Goal: Information Seeking & Learning: Understand process/instructions

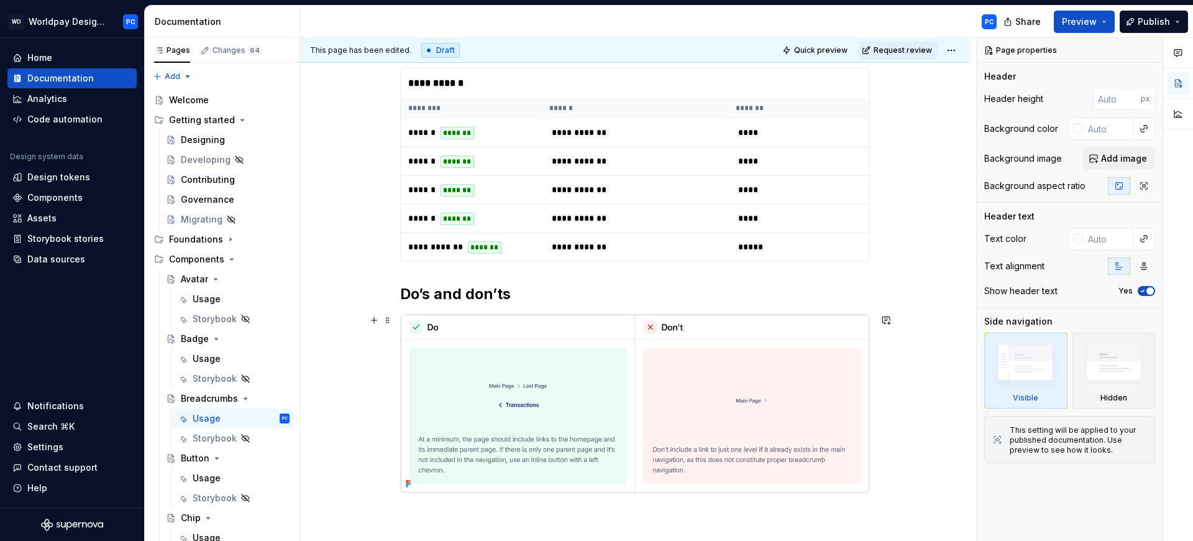
scroll to position [400, 0]
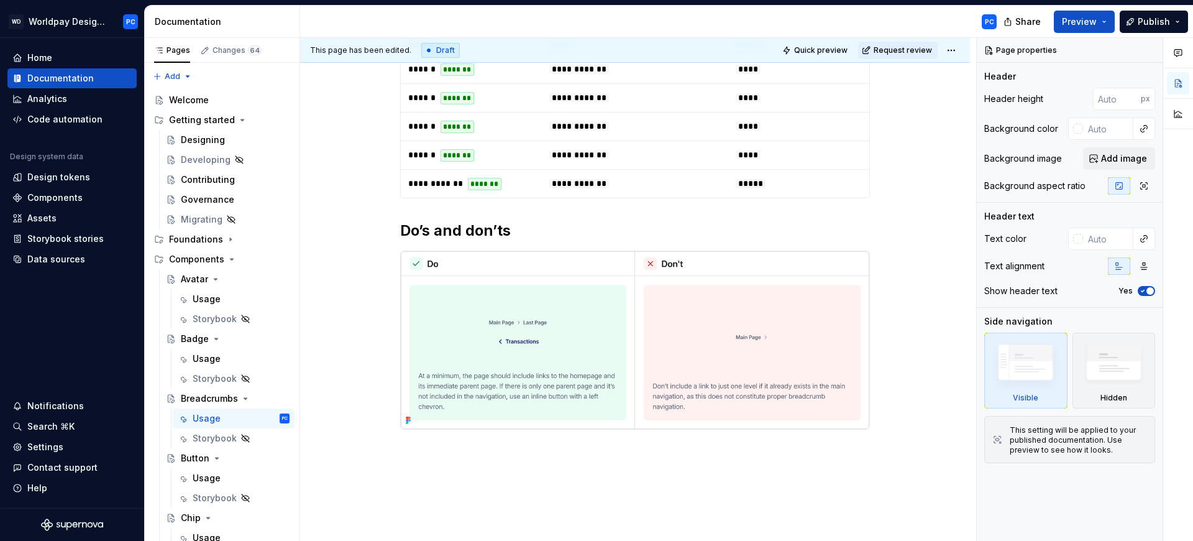
type textarea "*"
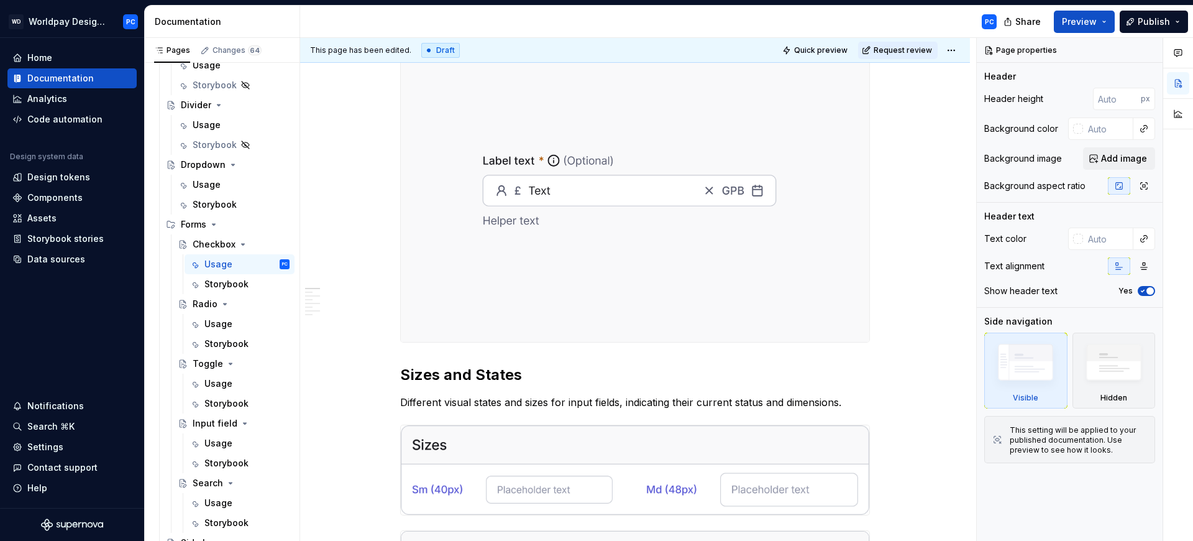
scroll to position [488, 0]
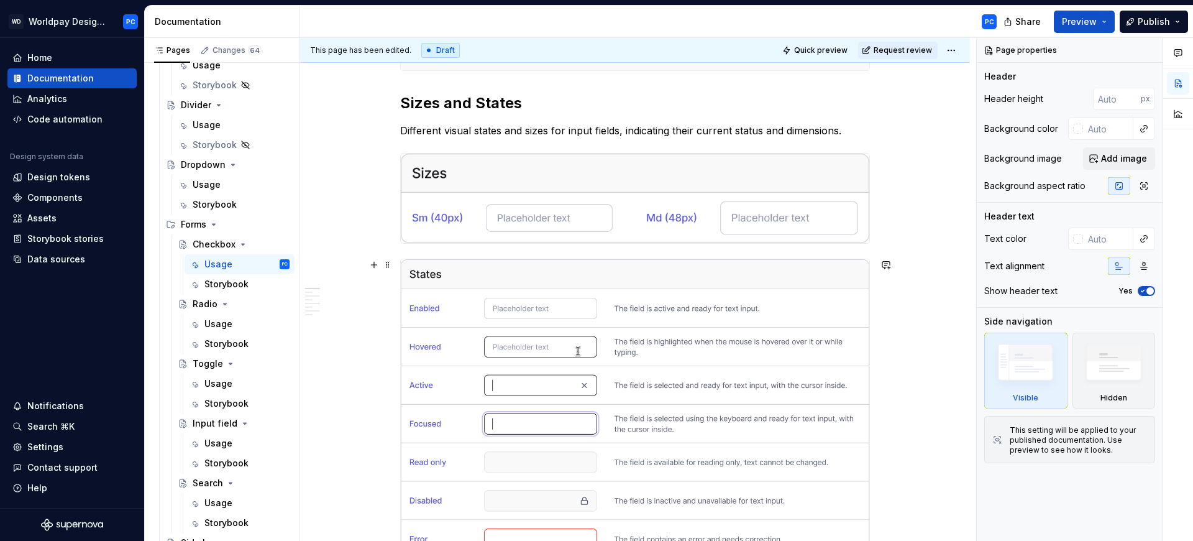
click at [530, 196] on img at bounding box center [635, 197] width 469 height 89
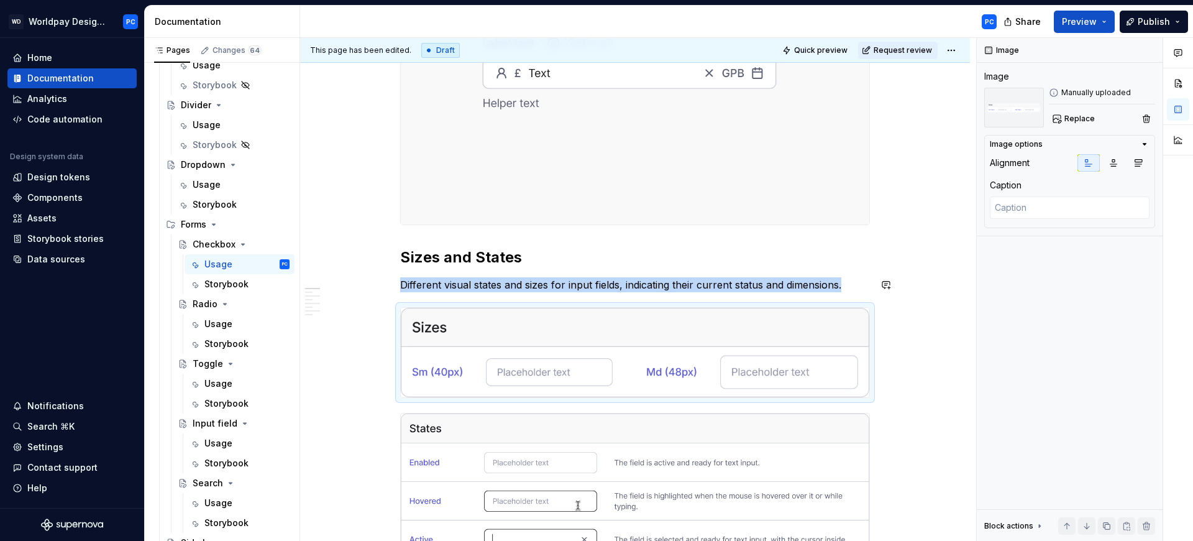
scroll to position [334, 0]
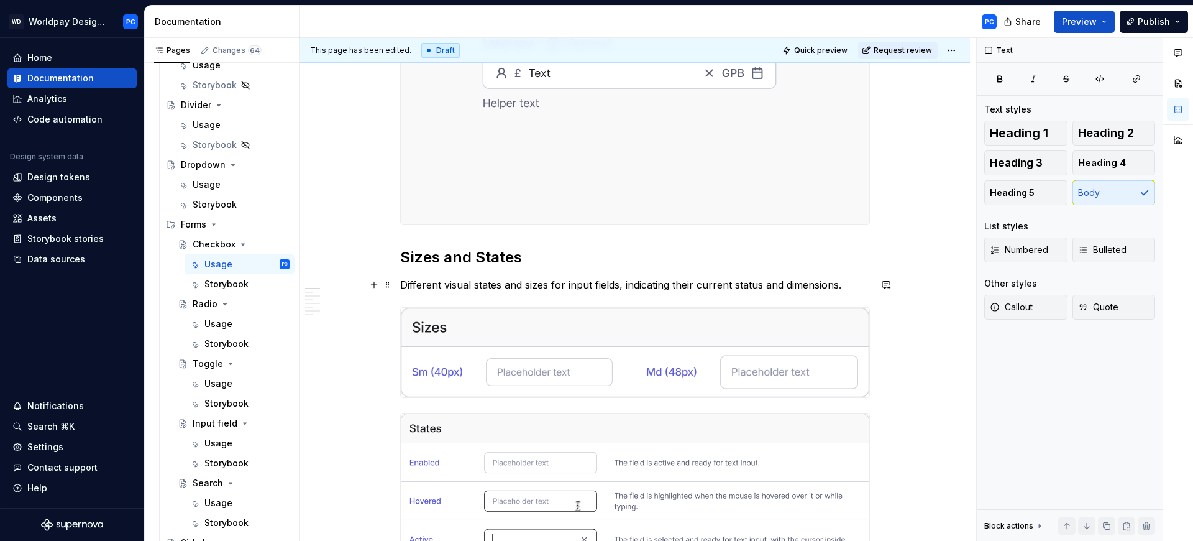
click at [854, 287] on p "Different visual states and sizes for input fields, indicating their current st…" at bounding box center [635, 284] width 470 height 15
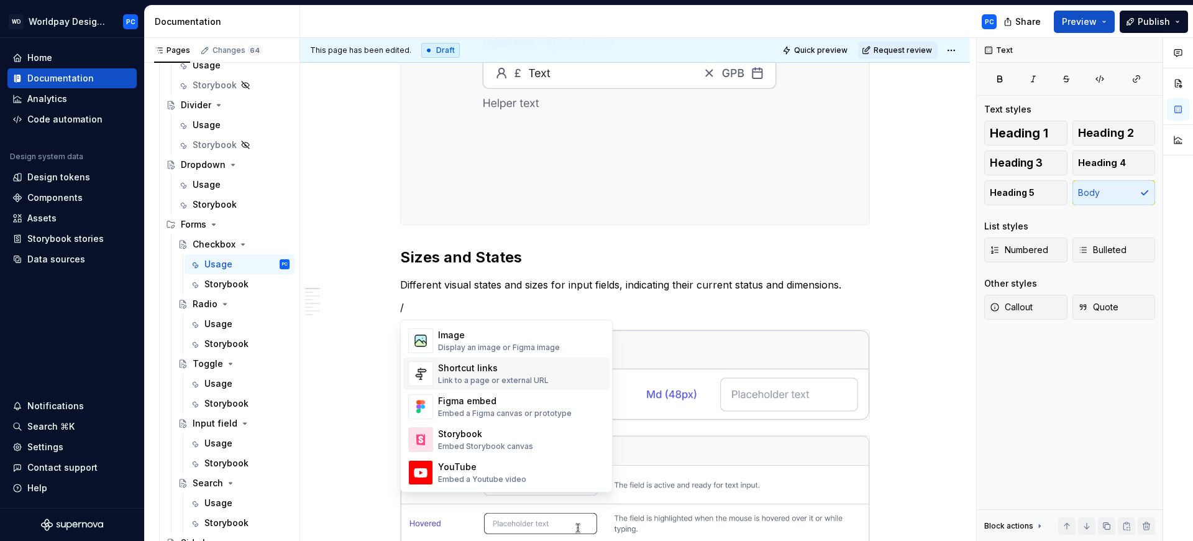
scroll to position [560, 0]
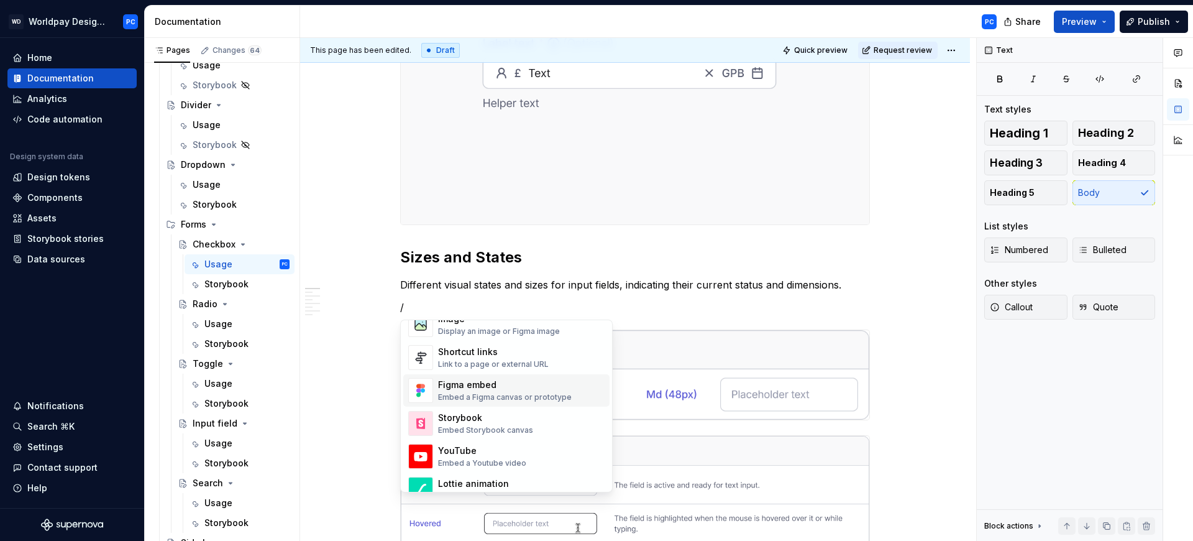
click at [499, 393] on div "Embed a Figma canvas or prototype" at bounding box center [505, 397] width 134 height 10
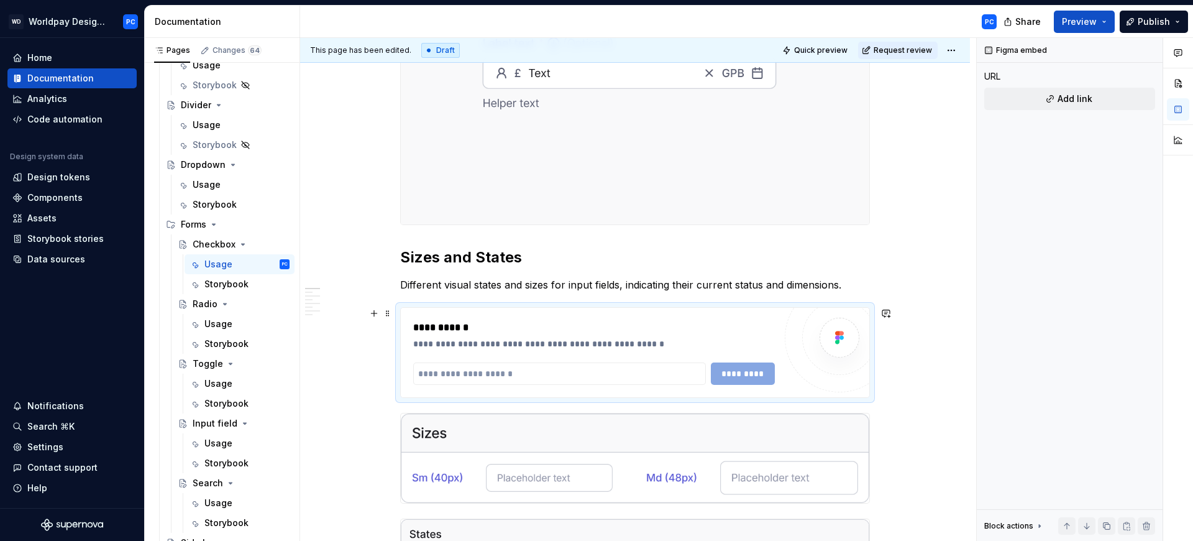
type textarea "*"
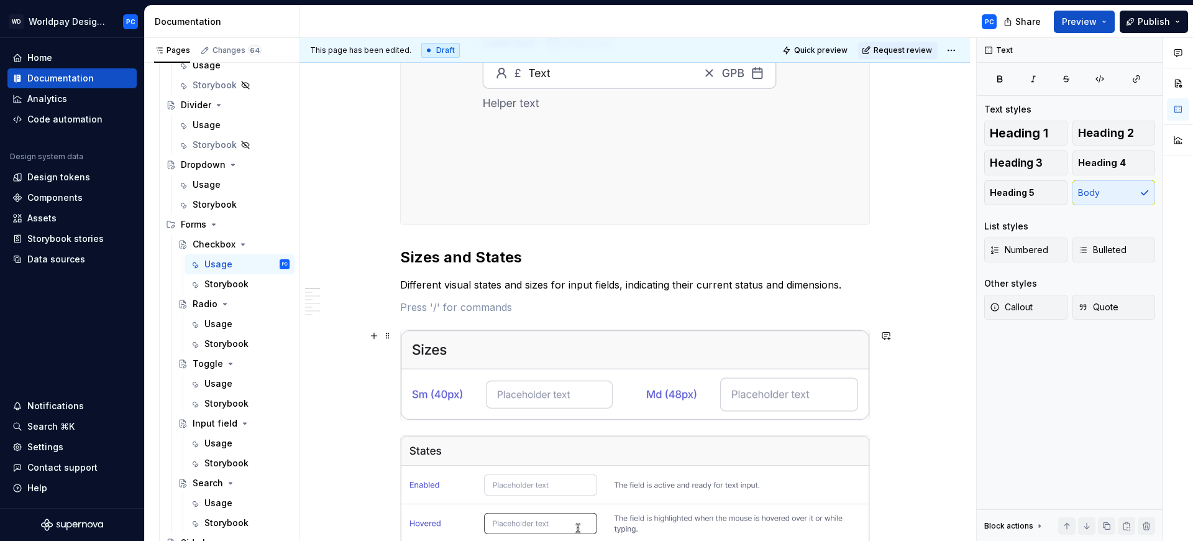
scroll to position [670, 0]
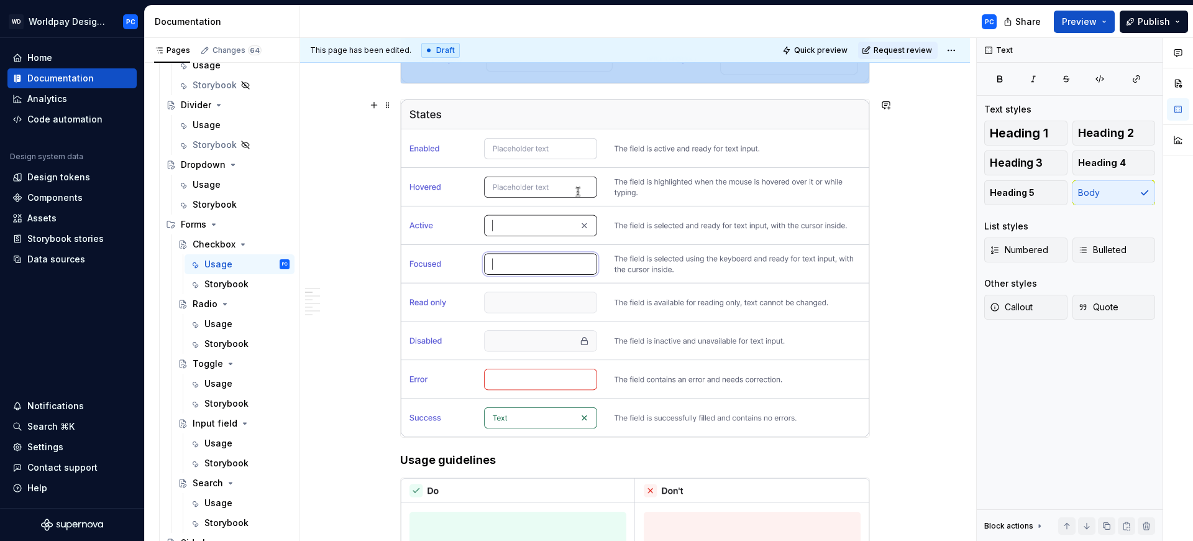
click at [631, 280] on img "To enrich screen reader interactions, please activate Accessibility in Grammarl…" at bounding box center [635, 267] width 469 height 337
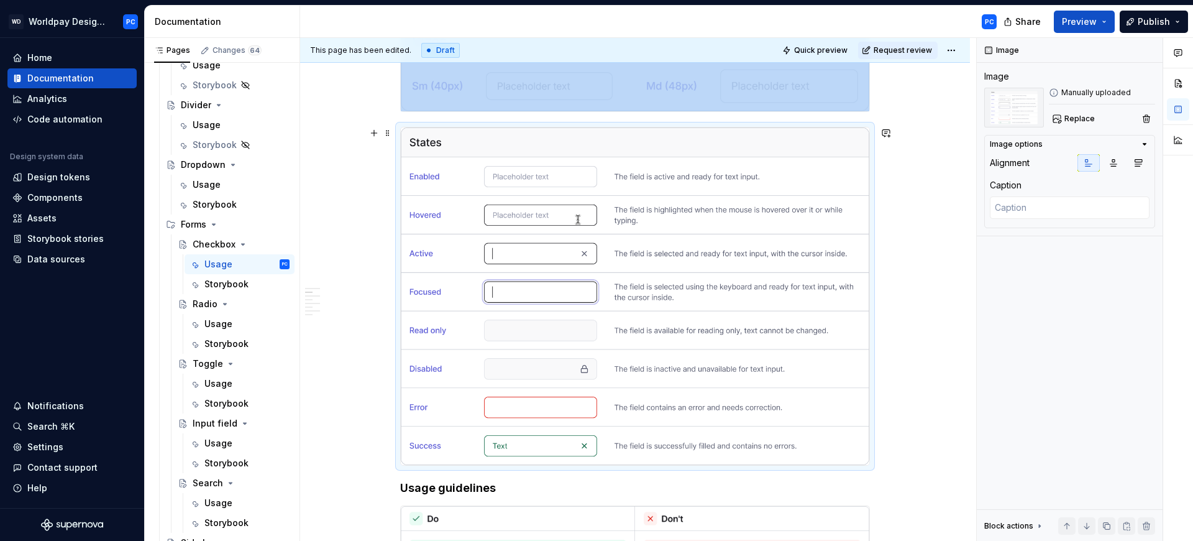
scroll to position [428, 0]
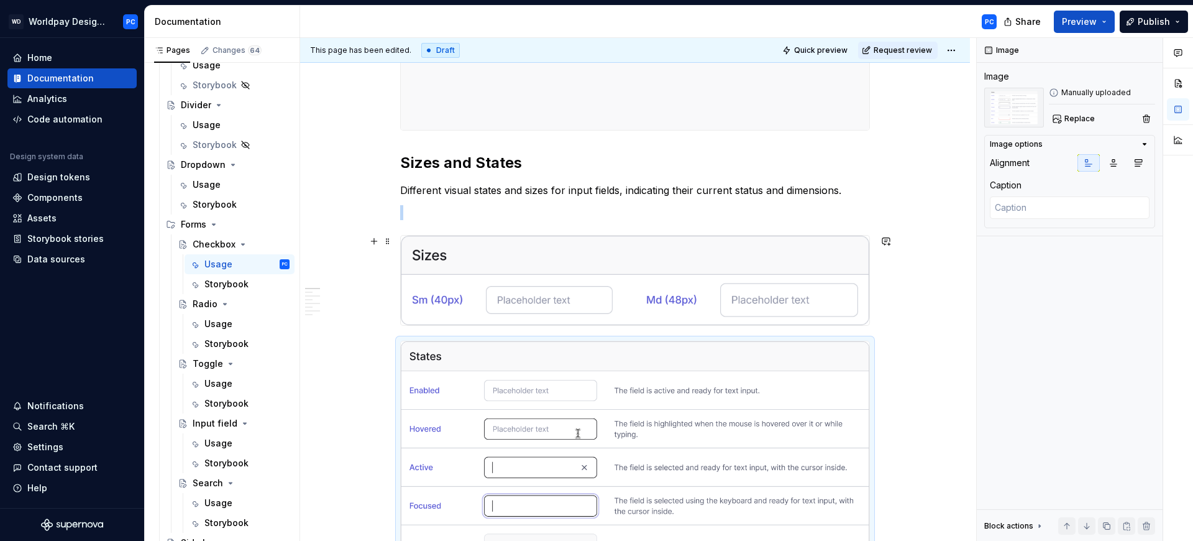
click at [789, 270] on img "To enrich screen reader interactions, please activate Accessibility in Grammarl…" at bounding box center [635, 280] width 469 height 89
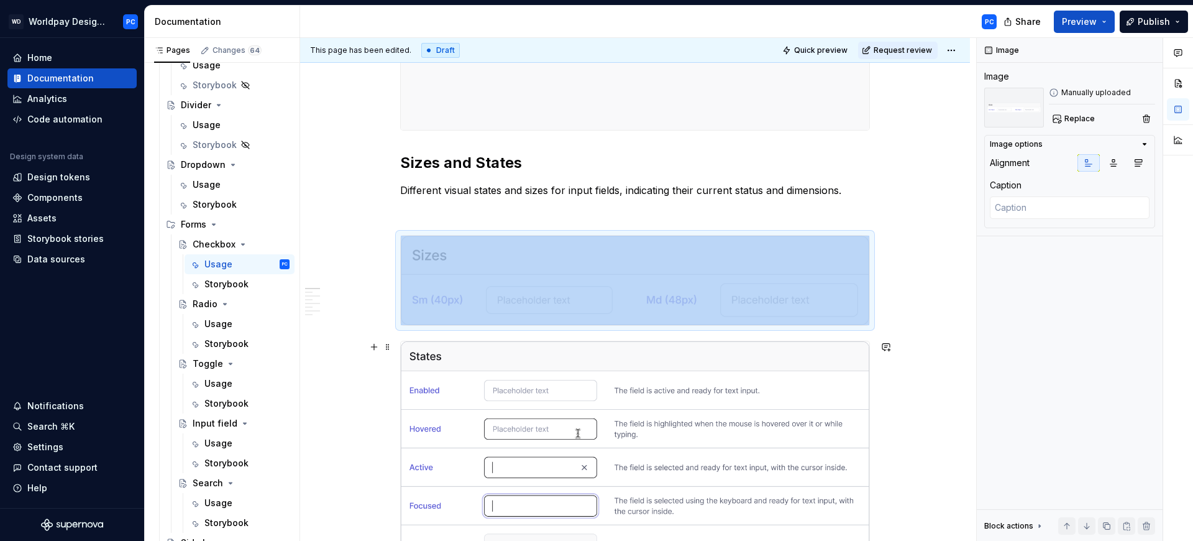
click at [750, 410] on img "To enrich screen reader interactions, please activate Accessibility in Grammarl…" at bounding box center [635, 509] width 469 height 337
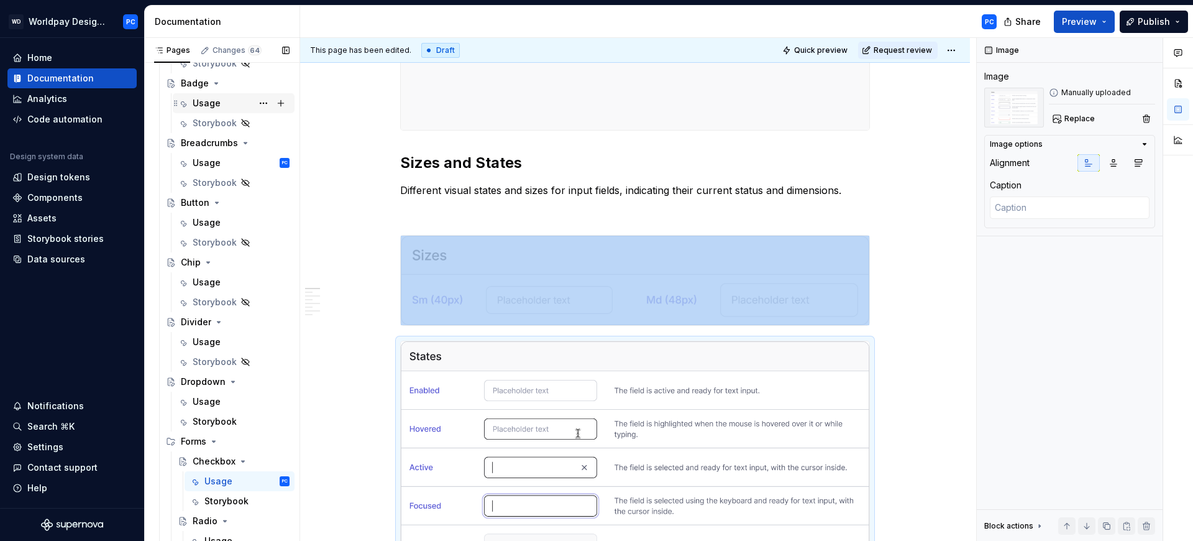
scroll to position [61, 0]
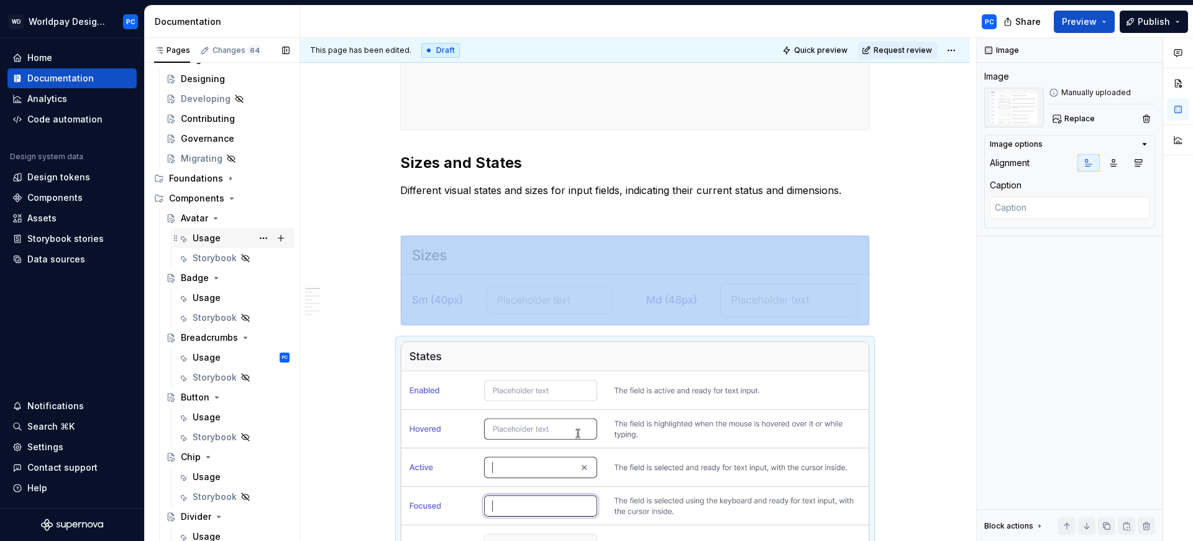
click at [199, 236] on div "Usage" at bounding box center [207, 238] width 28 height 12
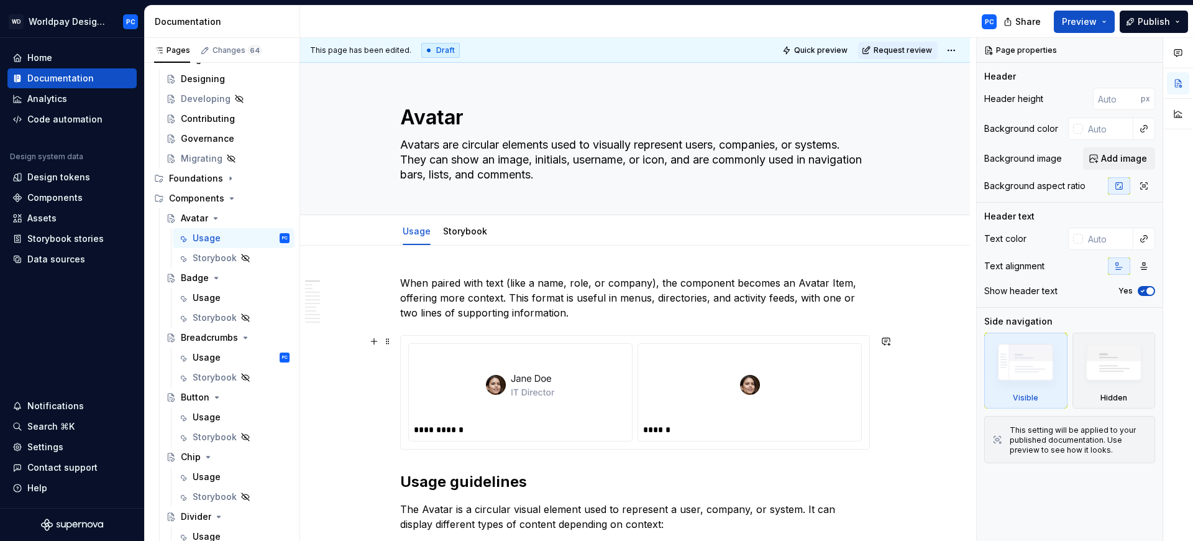
click at [567, 365] on div at bounding box center [520, 385] width 213 height 72
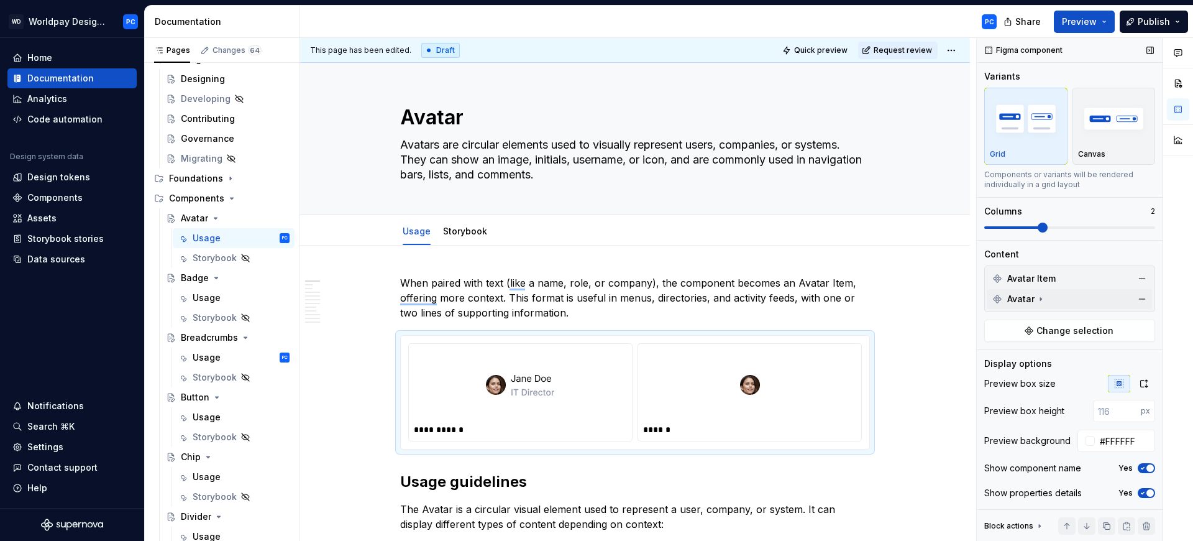
click at [1042, 298] on icon at bounding box center [1041, 299] width 10 height 10
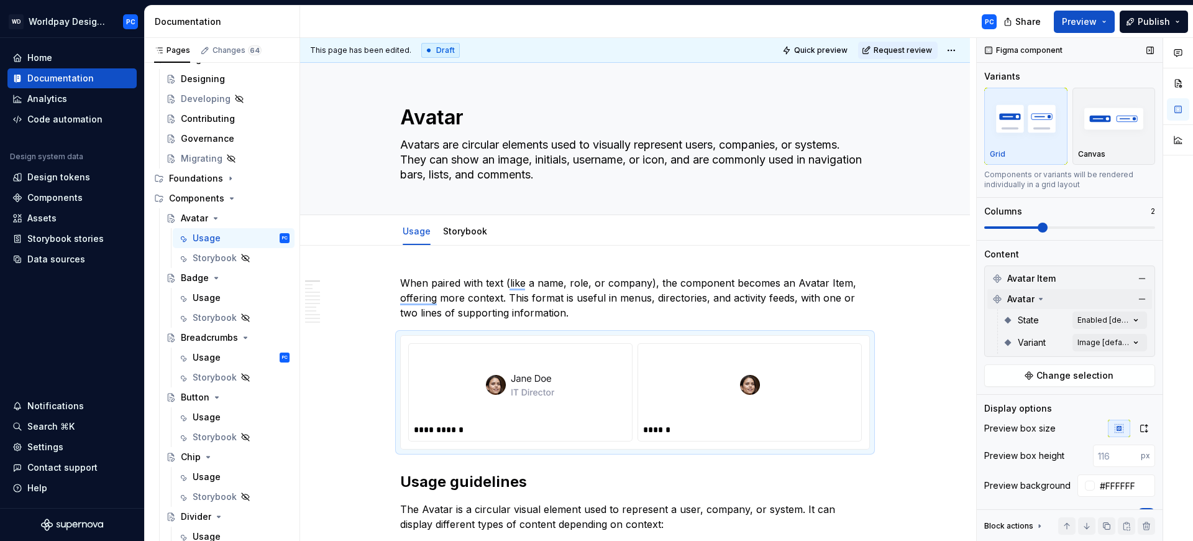
click at [1042, 298] on icon at bounding box center [1041, 298] width 3 height 1
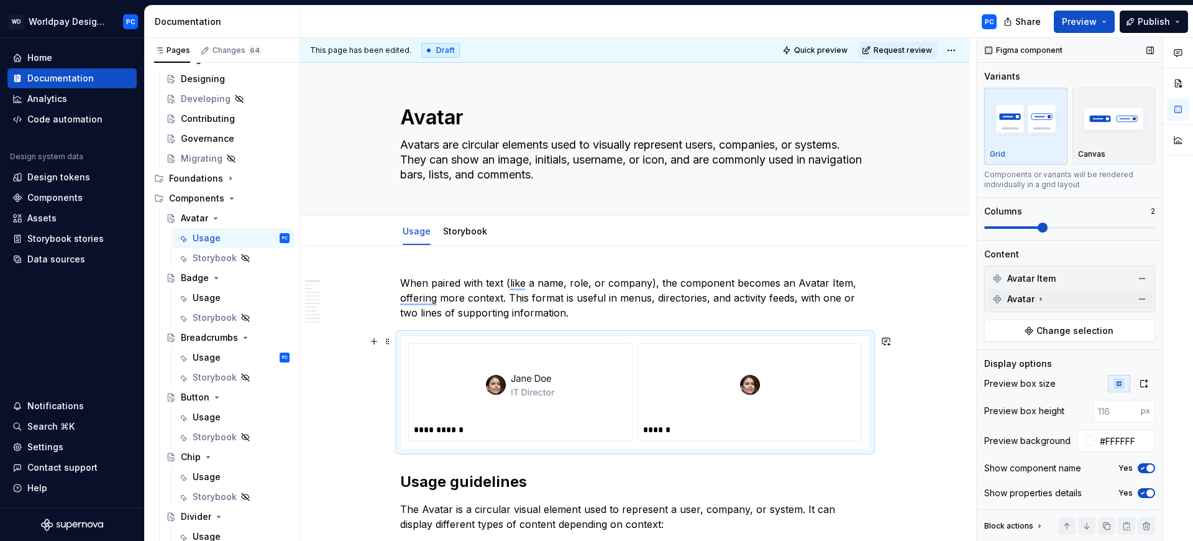
type textarea "*"
